Goal: Information Seeking & Learning: Learn about a topic

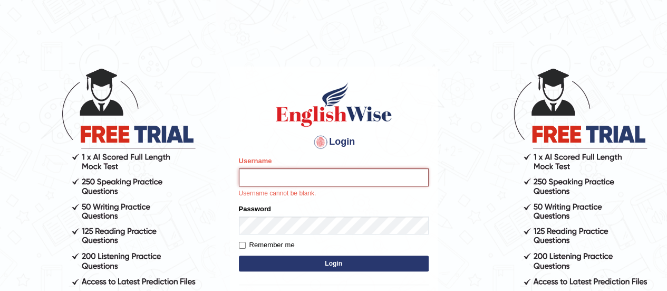
click at [272, 177] on input "Username" at bounding box center [334, 177] width 190 height 18
type input "DipeshB"
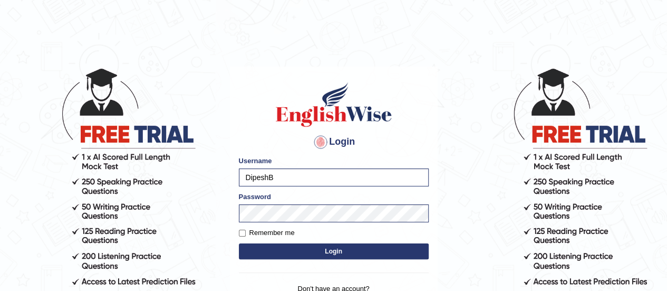
click at [289, 253] on button "Login" at bounding box center [334, 251] width 190 height 16
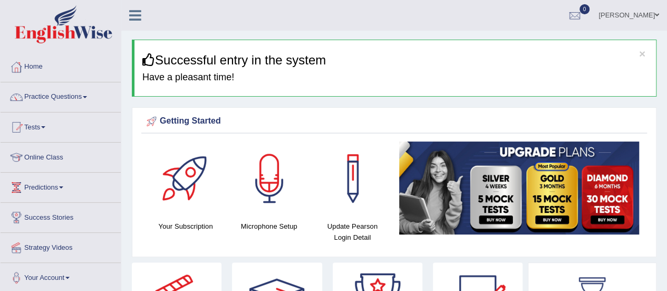
click at [289, 253] on div "Getting Started Your Subscription Microphone Setup Update Pearson Login Detail ×" at bounding box center [394, 182] width 525 height 150
click at [53, 90] on link "Practice Questions" at bounding box center [61, 95] width 120 height 26
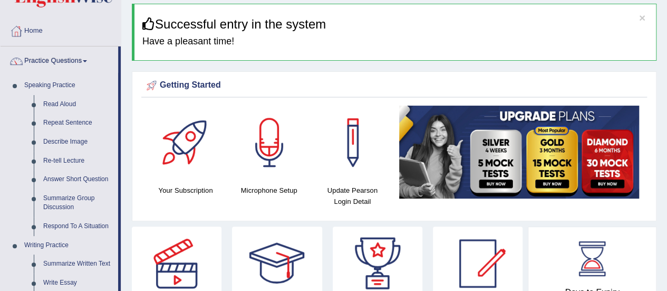
scroll to position [53, 0]
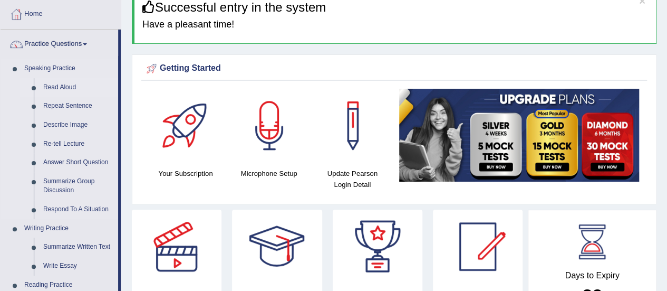
click at [65, 88] on link "Read Aloud" at bounding box center [79, 87] width 80 height 19
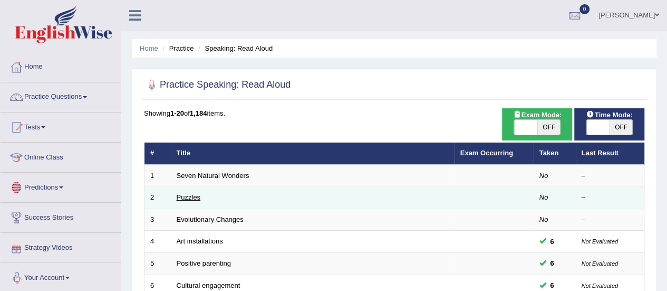
click at [188, 196] on link "Puzzles" at bounding box center [189, 197] width 24 height 8
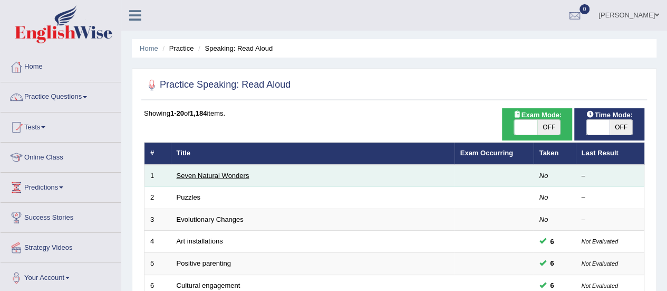
click at [240, 173] on link "Seven Natural Wonders" at bounding box center [213, 175] width 73 height 8
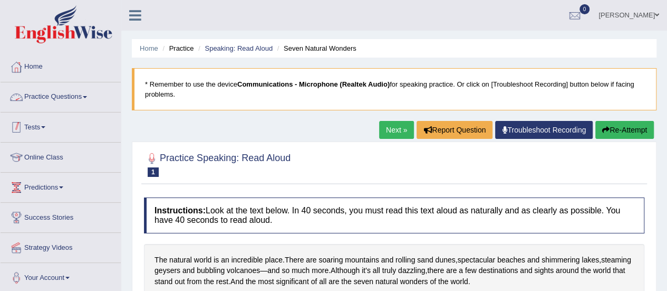
click at [36, 97] on link "Practice Questions" at bounding box center [61, 95] width 120 height 26
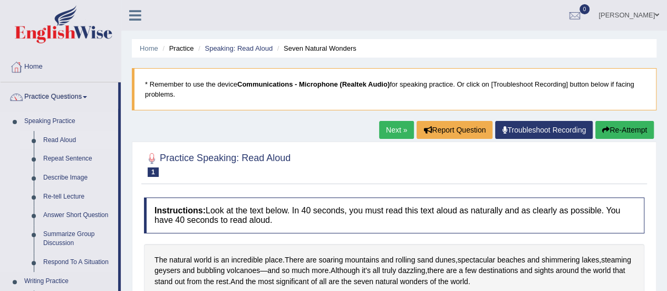
click at [59, 135] on link "Read Aloud" at bounding box center [79, 140] width 80 height 19
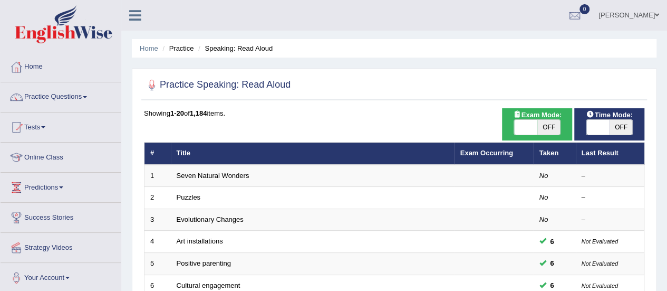
click at [553, 128] on span "OFF" at bounding box center [549, 127] width 23 height 15
checkbox input "true"
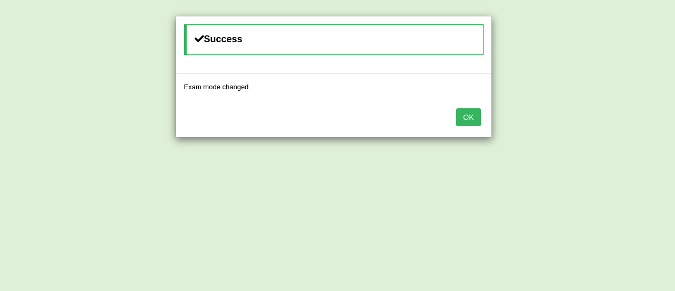
click at [474, 119] on button "OK" at bounding box center [468, 117] width 24 height 18
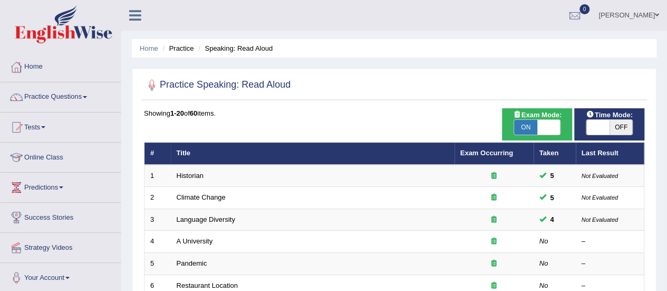
click at [611, 126] on span "OFF" at bounding box center [621, 127] width 23 height 15
checkbox input "true"
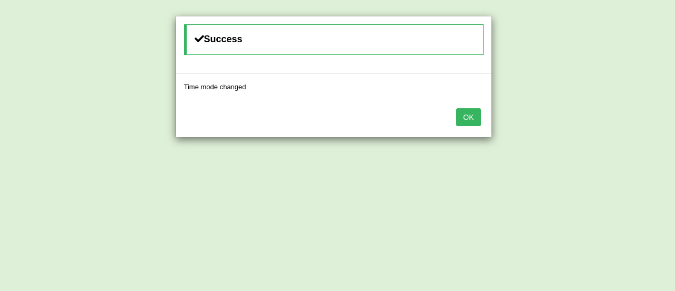
click at [462, 115] on button "OK" at bounding box center [468, 117] width 24 height 18
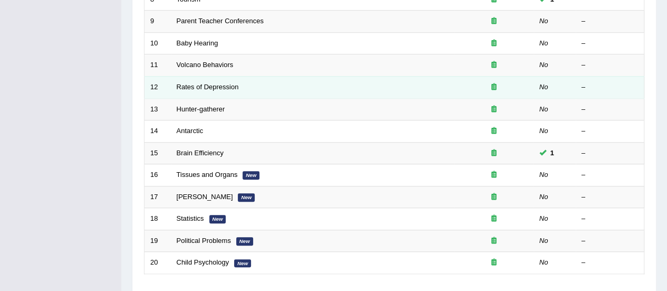
scroll to position [403, 0]
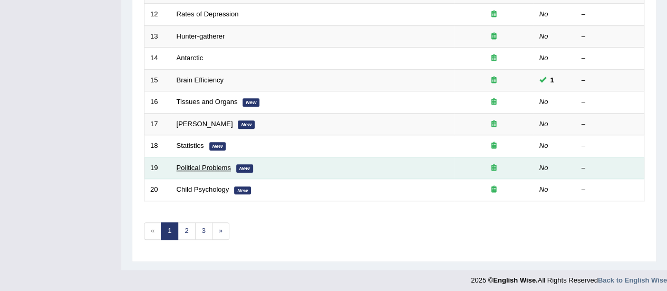
click at [196, 165] on link "Political Problems" at bounding box center [204, 168] width 54 height 8
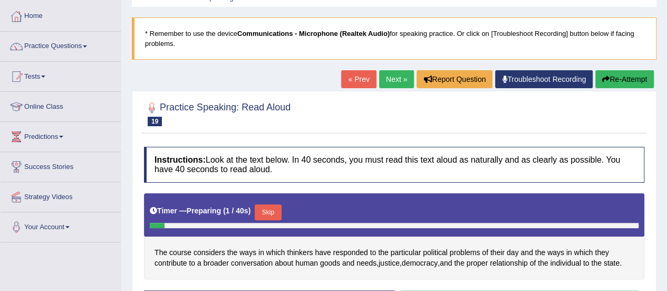
scroll to position [106, 0]
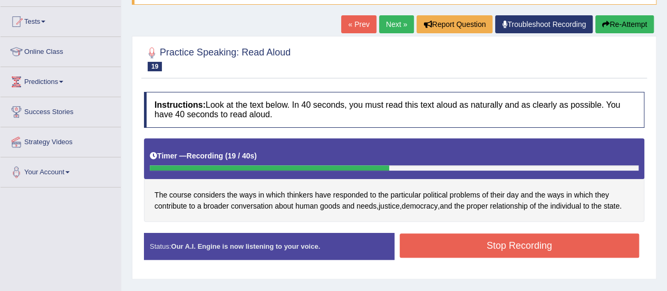
click at [471, 243] on button "Stop Recording" at bounding box center [520, 245] width 240 height 24
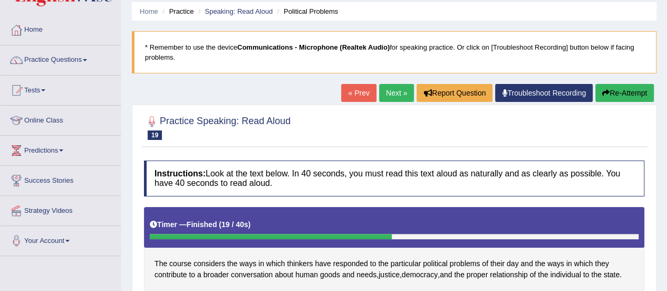
scroll to position [0, 0]
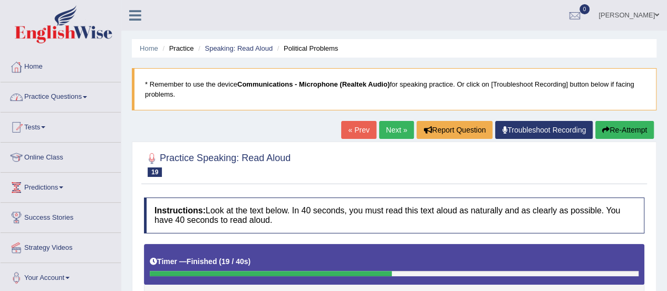
click at [34, 94] on link "Practice Questions" at bounding box center [61, 95] width 120 height 26
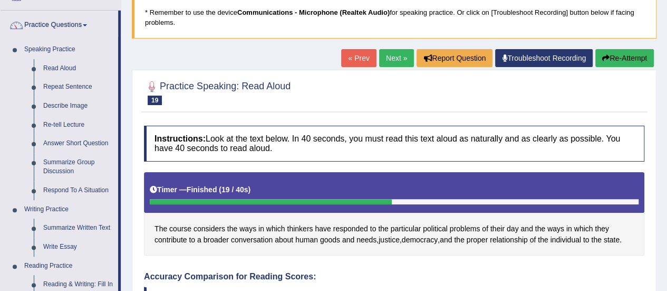
scroll to position [106, 0]
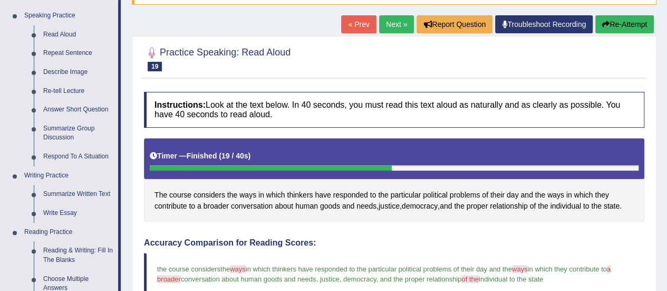
click at [387, 29] on link "Next »" at bounding box center [396, 24] width 35 height 18
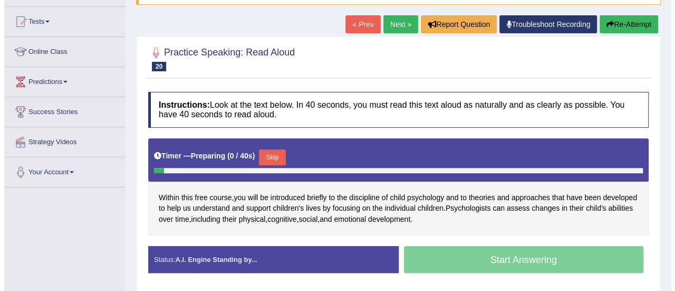
scroll to position [106, 0]
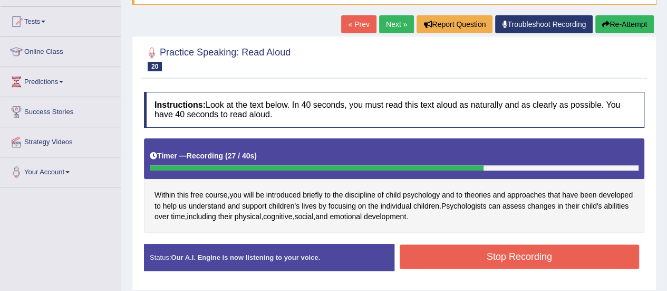
click at [477, 251] on button "Stop Recording" at bounding box center [520, 256] width 240 height 24
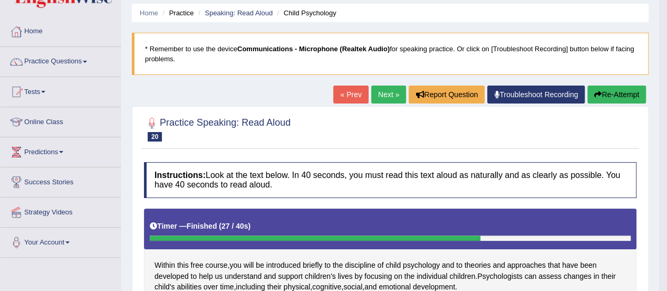
scroll to position [0, 0]
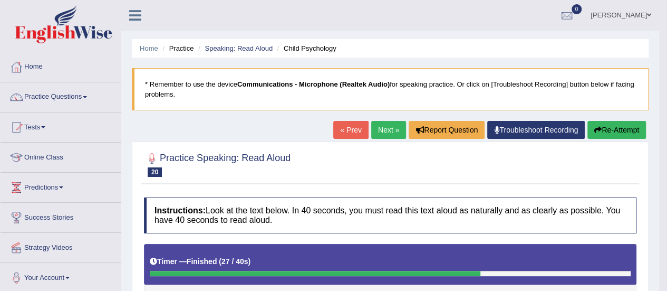
click at [376, 130] on link "Next »" at bounding box center [388, 130] width 35 height 18
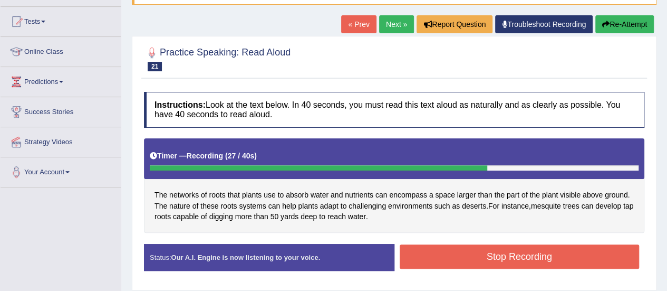
click at [432, 264] on button "Stop Recording" at bounding box center [520, 256] width 240 height 24
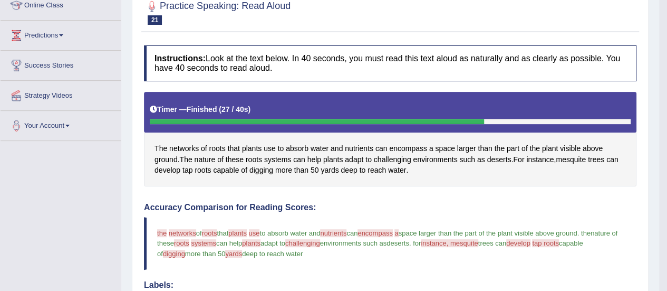
scroll to position [45, 0]
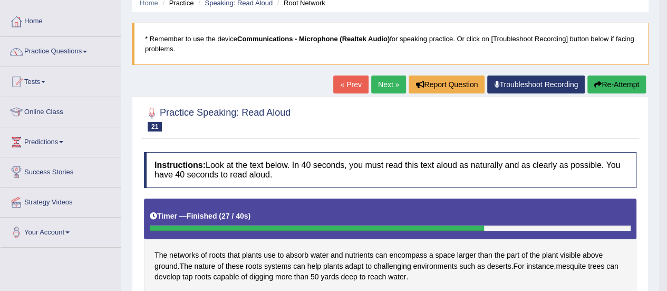
click at [611, 83] on button "Re-Attempt" at bounding box center [617, 84] width 59 height 18
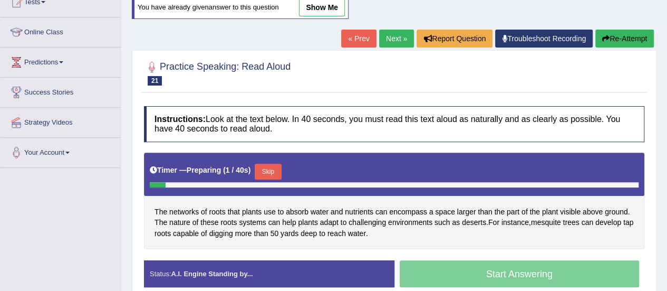
scroll to position [151, 0]
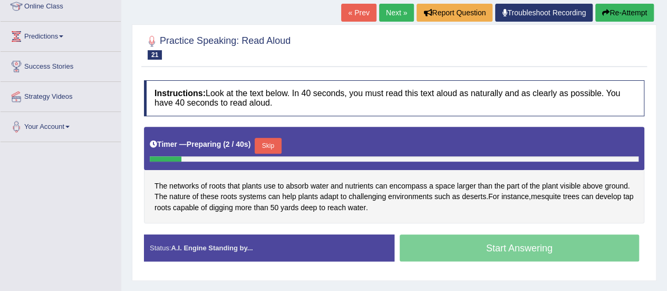
click at [468, 249] on div "Start Answering" at bounding box center [520, 249] width 251 height 30
click at [468, 245] on div "Start Answering" at bounding box center [520, 249] width 251 height 30
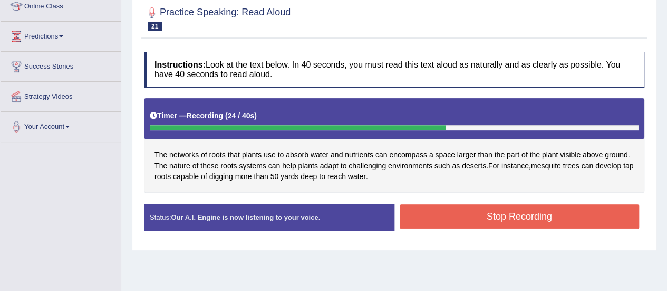
click at [468, 212] on button "Stop Recording" at bounding box center [520, 216] width 240 height 24
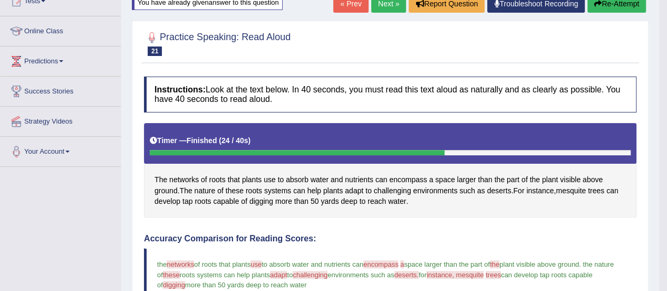
scroll to position [98, 0]
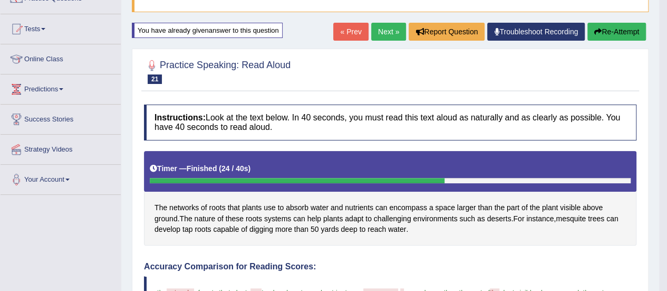
click at [371, 27] on link "Next »" at bounding box center [388, 32] width 35 height 18
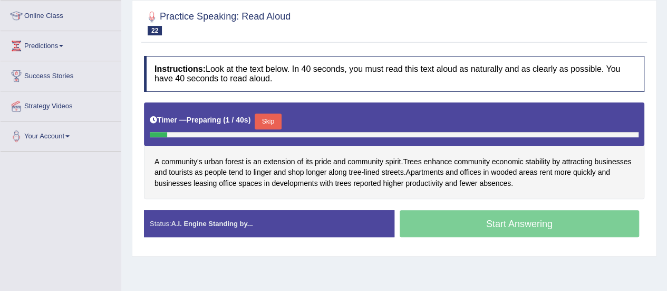
scroll to position [158, 0]
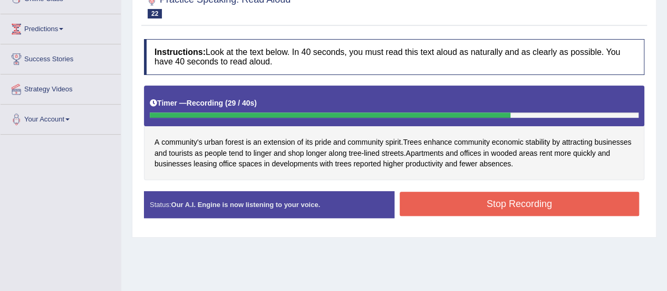
click at [514, 203] on button "Stop Recording" at bounding box center [520, 204] width 240 height 24
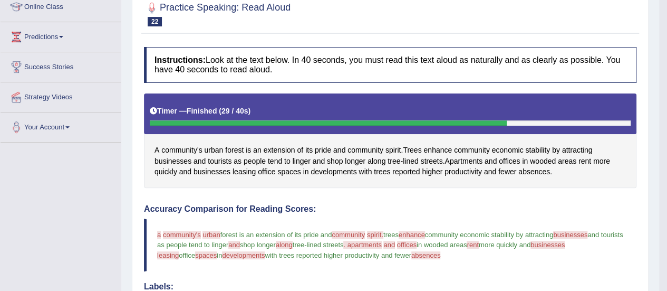
scroll to position [106, 0]
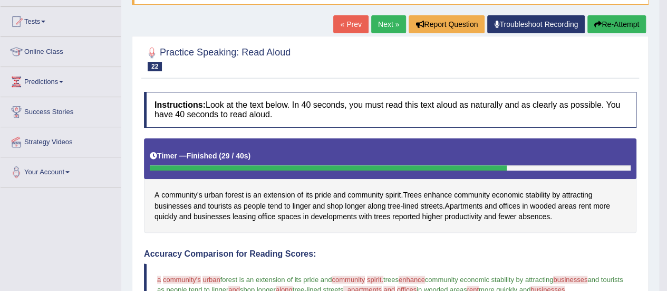
click at [389, 17] on link "Next »" at bounding box center [388, 24] width 35 height 18
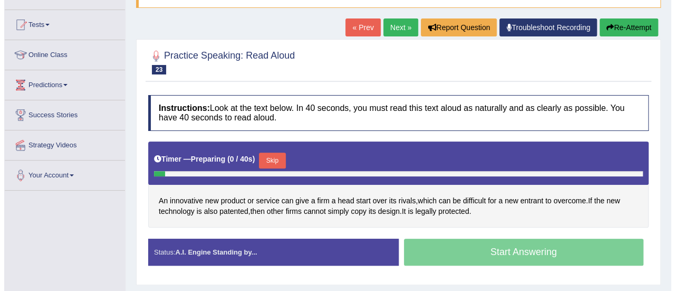
scroll to position [106, 0]
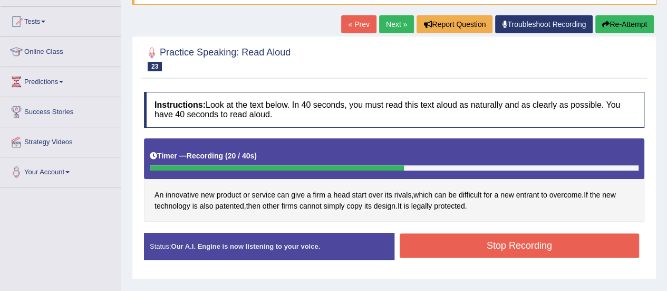
click at [465, 241] on button "Stop Recording" at bounding box center [520, 245] width 240 height 24
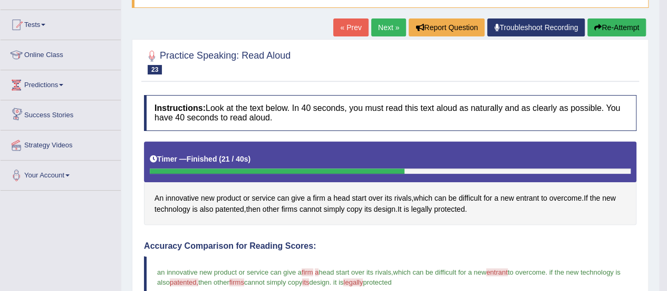
scroll to position [0, 0]
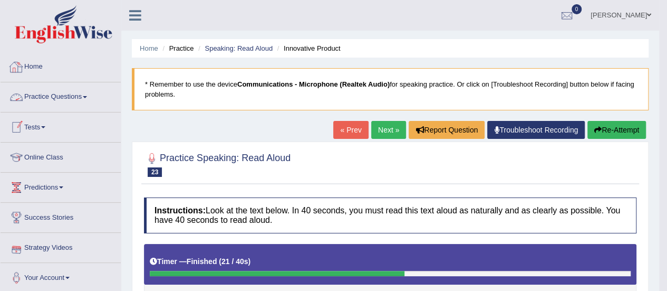
click at [63, 96] on link "Practice Questions" at bounding box center [61, 95] width 120 height 26
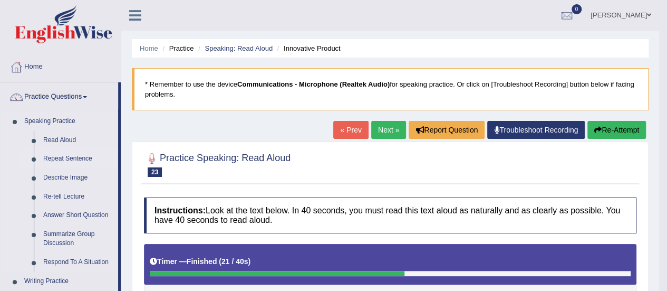
click at [42, 153] on link "Repeat Sentence" at bounding box center [79, 158] width 80 height 19
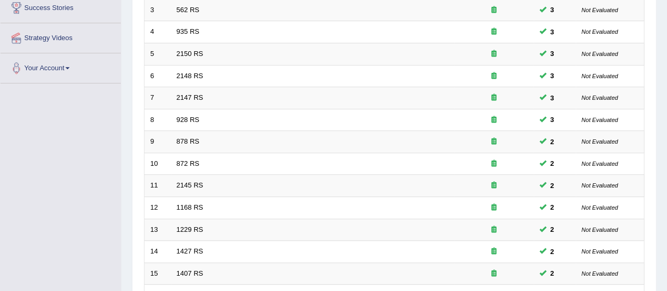
scroll to position [403, 0]
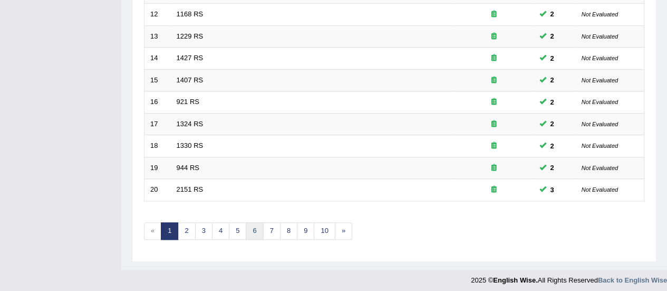
click at [253, 228] on link "6" at bounding box center [254, 230] width 17 height 17
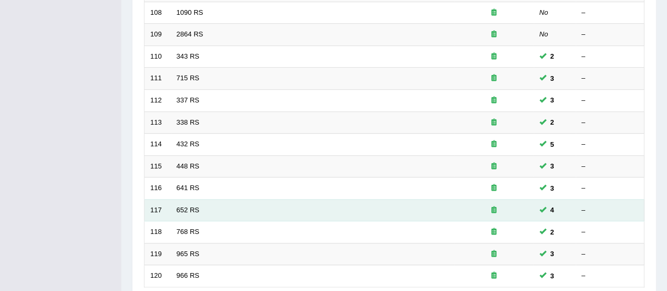
scroll to position [317, 0]
click at [198, 206] on link "652 RS" at bounding box center [188, 210] width 23 height 8
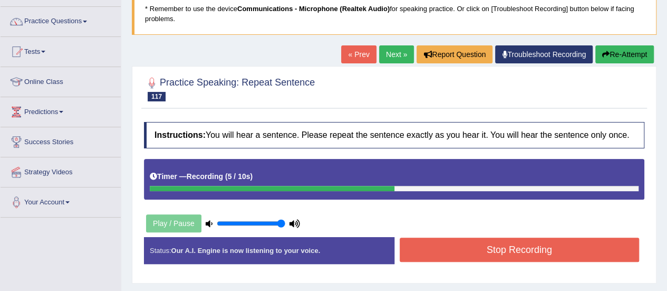
scroll to position [158, 0]
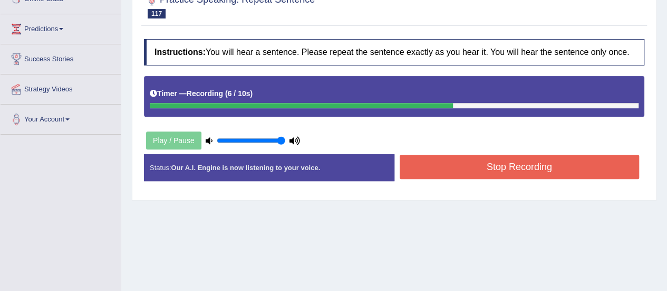
click at [443, 173] on button "Stop Recording" at bounding box center [520, 167] width 240 height 24
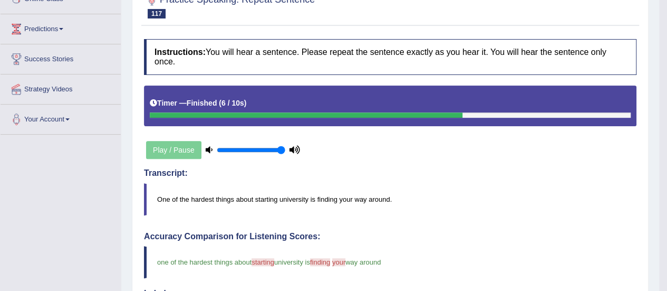
scroll to position [0, 0]
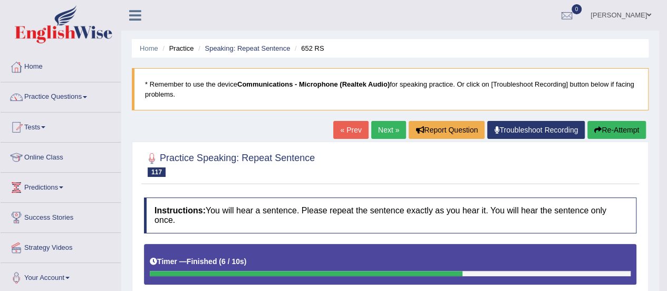
click at [377, 131] on link "Next »" at bounding box center [388, 130] width 35 height 18
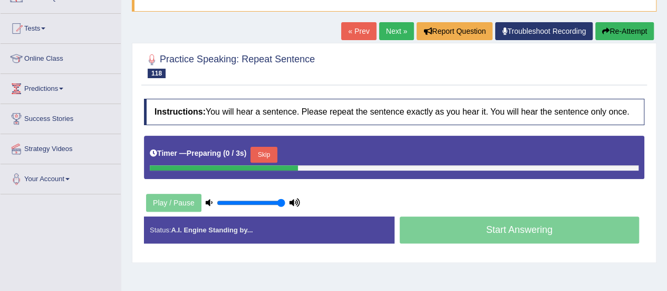
scroll to position [106, 0]
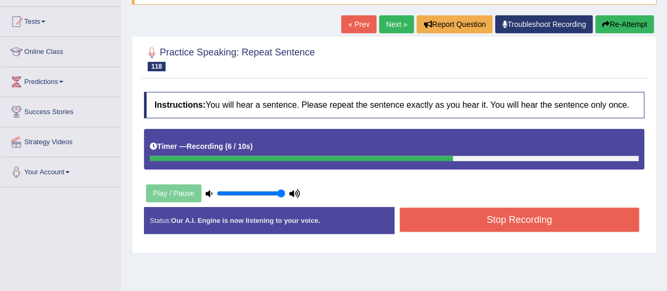
click at [465, 210] on button "Stop Recording" at bounding box center [520, 219] width 240 height 24
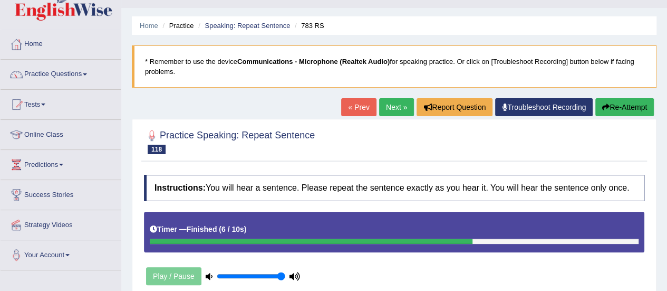
scroll to position [0, 0]
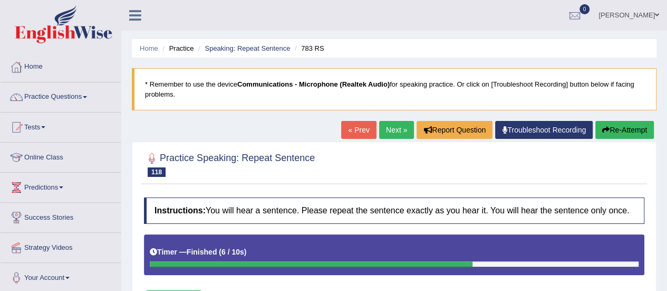
click at [396, 129] on link "Next »" at bounding box center [396, 130] width 35 height 18
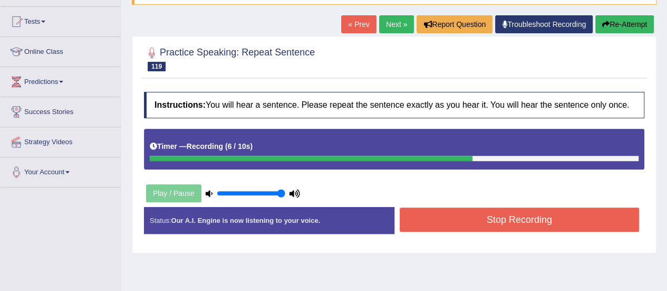
click at [492, 223] on button "Stop Recording" at bounding box center [520, 219] width 240 height 24
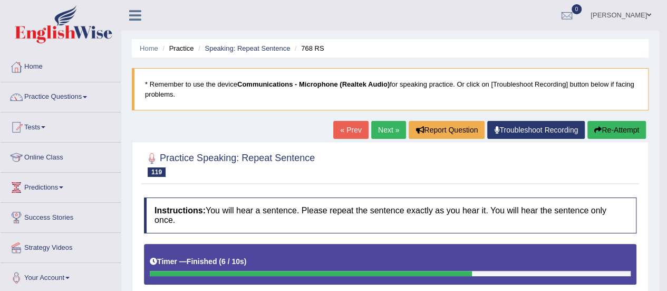
click at [628, 127] on button "Re-Attempt" at bounding box center [617, 130] width 59 height 18
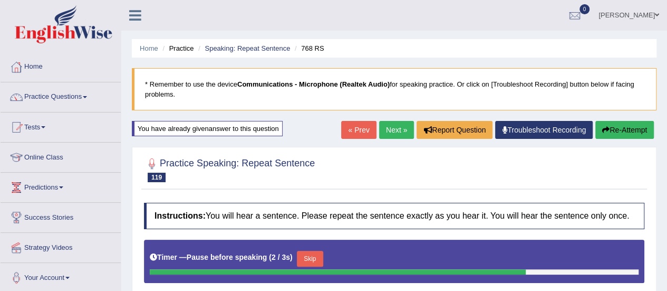
scroll to position [106, 0]
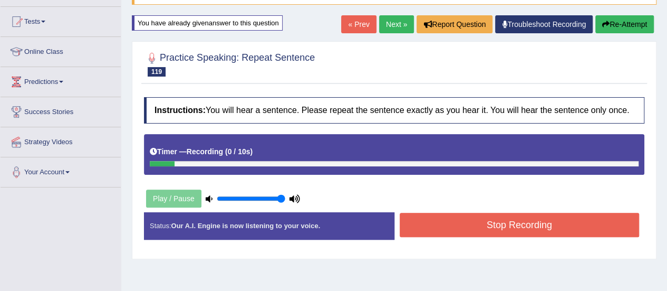
click at [402, 18] on link "Next »" at bounding box center [396, 24] width 35 height 18
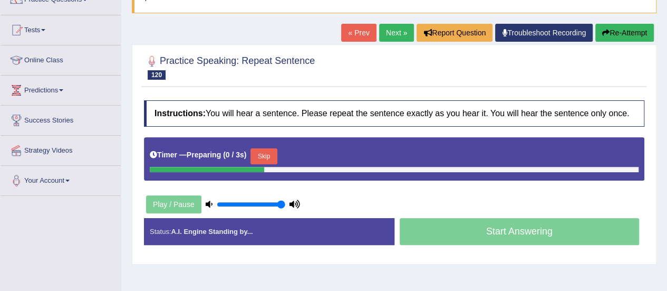
scroll to position [106, 0]
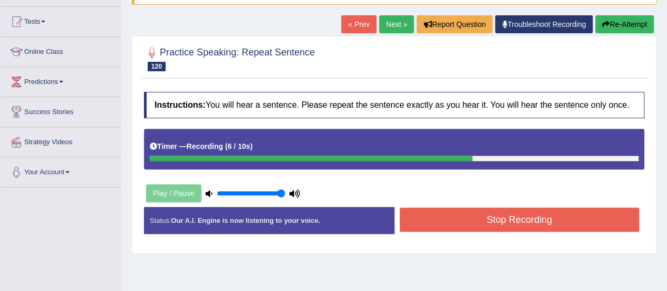
click at [504, 214] on button "Stop Recording" at bounding box center [520, 219] width 240 height 24
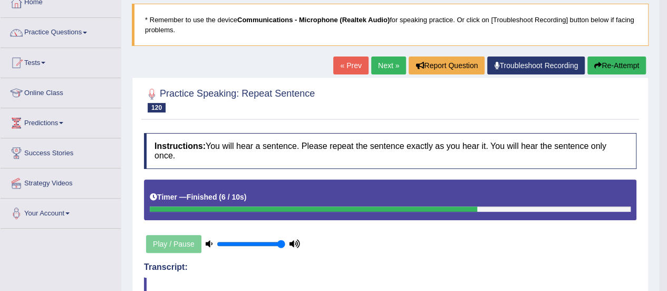
scroll to position [0, 0]
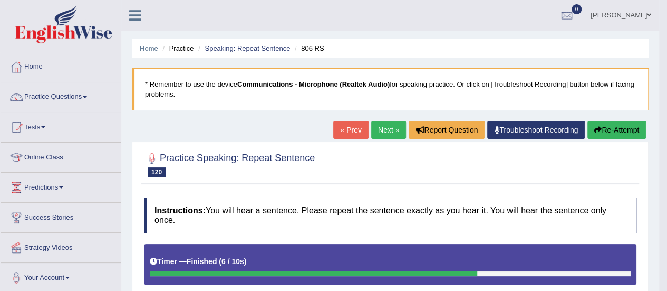
click at [591, 131] on button "Re-Attempt" at bounding box center [617, 130] width 59 height 18
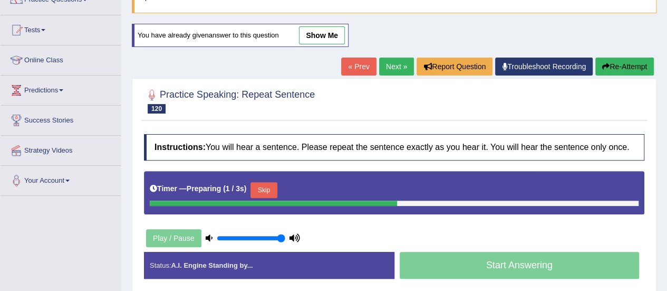
scroll to position [158, 0]
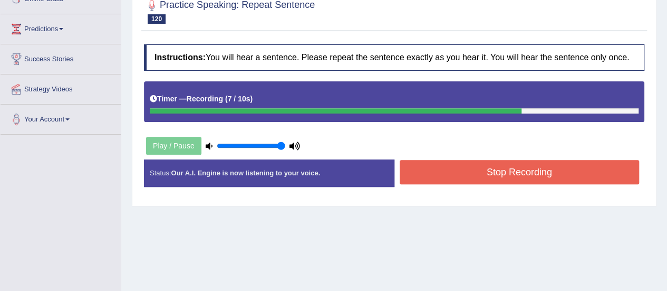
click at [520, 164] on button "Stop Recording" at bounding box center [520, 172] width 240 height 24
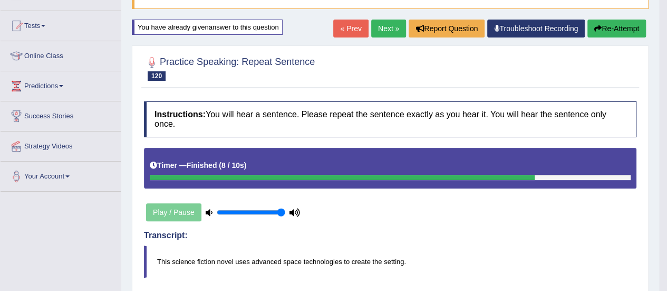
scroll to position [106, 0]
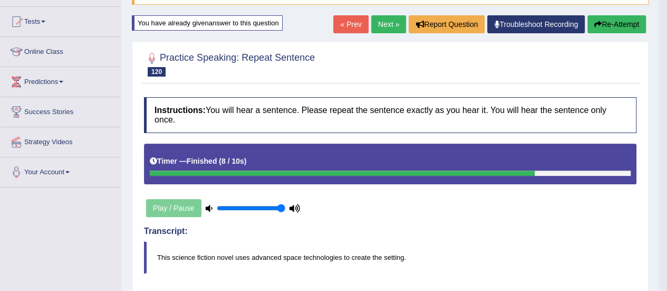
click at [381, 30] on link "Next »" at bounding box center [388, 24] width 35 height 18
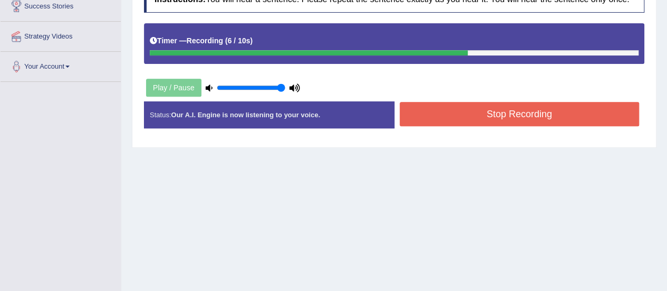
click at [418, 114] on button "Stop Recording" at bounding box center [520, 114] width 240 height 24
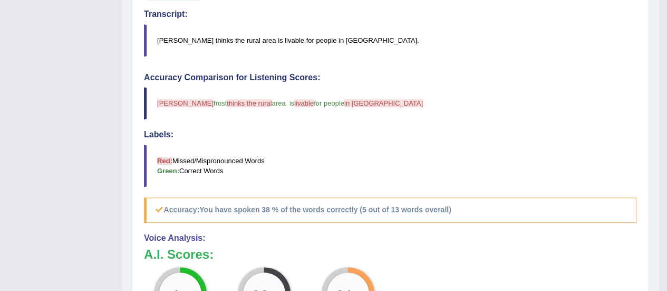
scroll to position [317, 0]
